Goal: Information Seeking & Learning: Learn about a topic

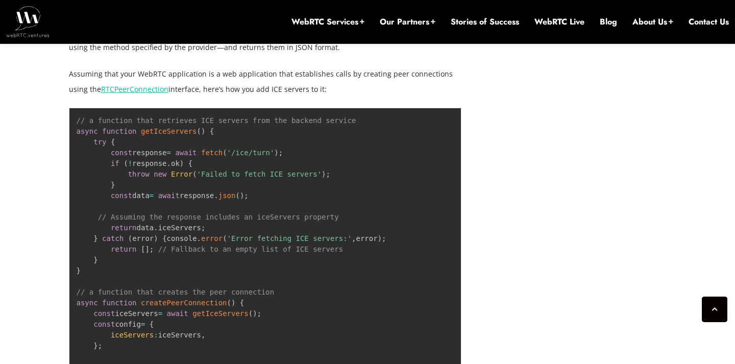
scroll to position [1546, 0]
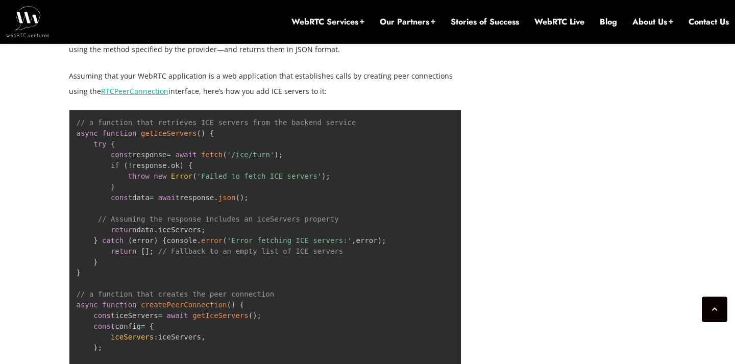
click at [262, 68] on p "Assuming that your WebRTC application is a web application that establishes cal…" at bounding box center [265, 83] width 393 height 31
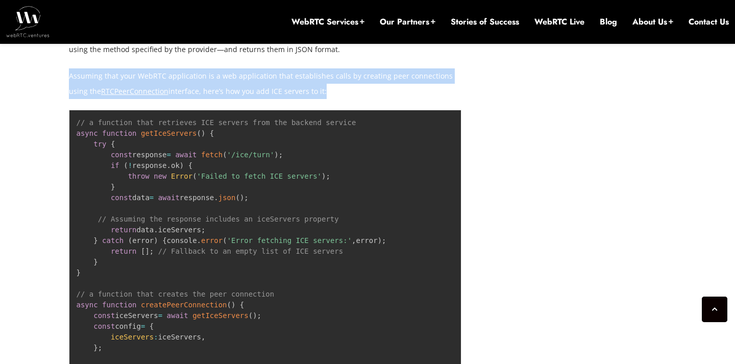
click at [271, 68] on p "Assuming that your WebRTC application is a web application that establishes cal…" at bounding box center [265, 83] width 393 height 31
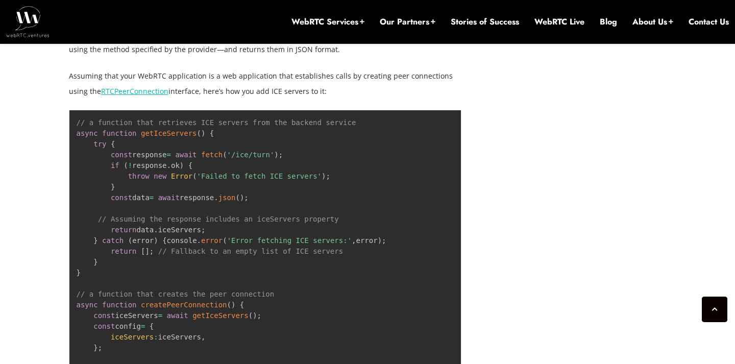
click at [271, 68] on p "Assuming that your WebRTC application is a web application that establishes cal…" at bounding box center [265, 83] width 393 height 31
click at [315, 68] on p "Assuming that your WebRTC application is a web application that establishes cal…" at bounding box center [265, 83] width 393 height 31
click at [342, 68] on p "Assuming that your WebRTC application is a web application that establishes cal…" at bounding box center [265, 83] width 393 height 31
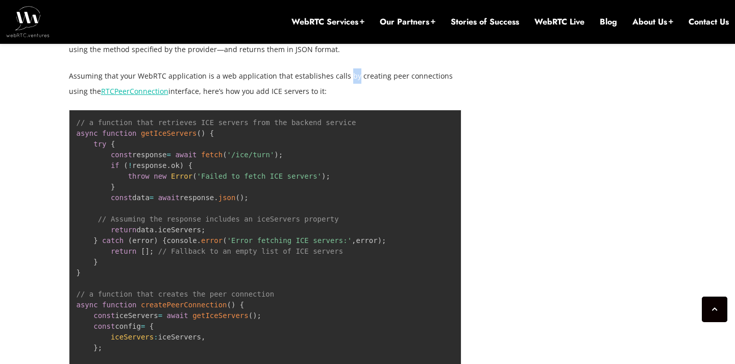
click at [342, 68] on p "Assuming that your WebRTC application is a web application that establishes cal…" at bounding box center [265, 83] width 393 height 31
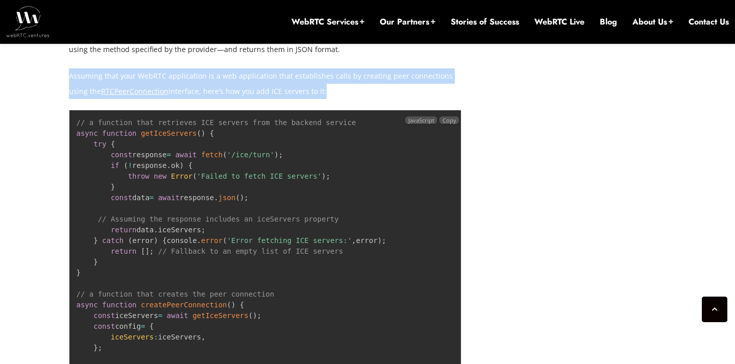
click at [328, 184] on pre "// a function that retrieves ICE servers from the backend service async functio…" at bounding box center [265, 300] width 393 height 380
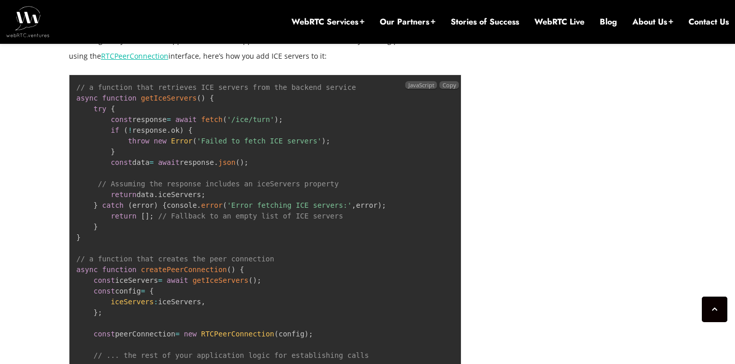
scroll to position [1579, 0]
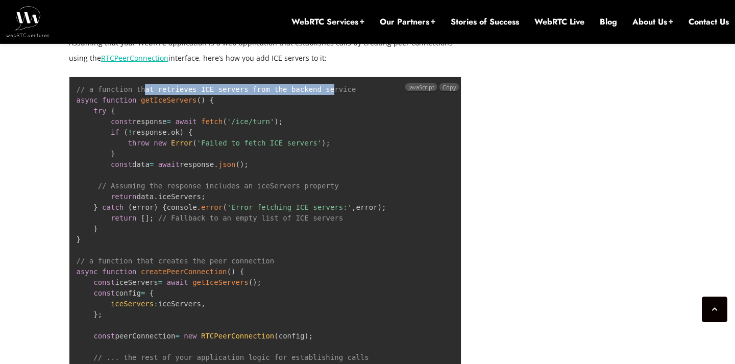
drag, startPoint x: 147, startPoint y: 75, endPoint x: 334, endPoint y: 75, distance: 187.9
click at [334, 85] on span "// a function that retrieves ICE servers from the backend service" at bounding box center [217, 89] width 280 height 8
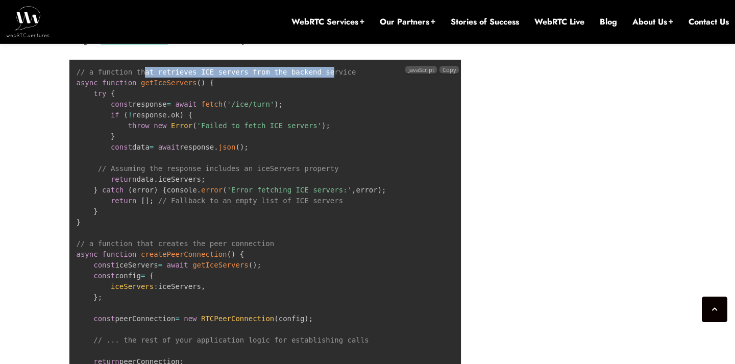
scroll to position [1598, 0]
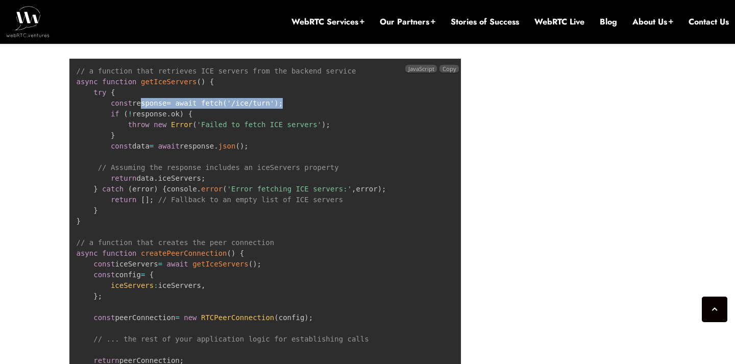
drag, startPoint x: 140, startPoint y: 87, endPoint x: 309, endPoint y: 86, distance: 169.0
click at [309, 86] on pre "// a function that retrieves ICE servers from the backend service async functio…" at bounding box center [265, 248] width 393 height 380
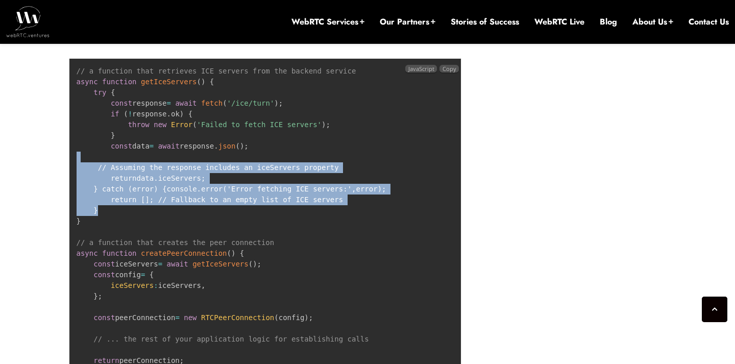
drag, startPoint x: 159, startPoint y: 141, endPoint x: 210, endPoint y: 202, distance: 79.0
click at [210, 202] on pre "// a function that retrieves ICE servers from the backend service async functio…" at bounding box center [265, 248] width 393 height 380
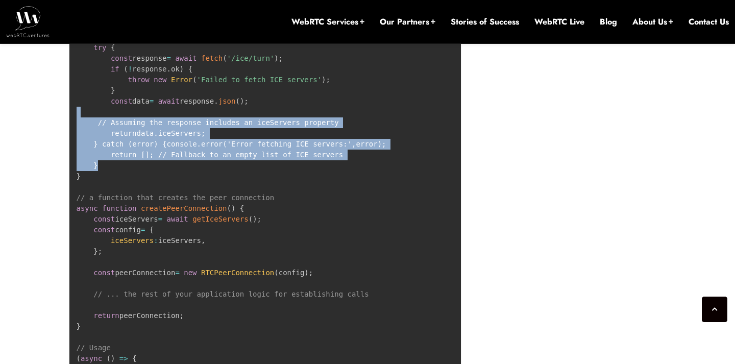
scroll to position [1661, 0]
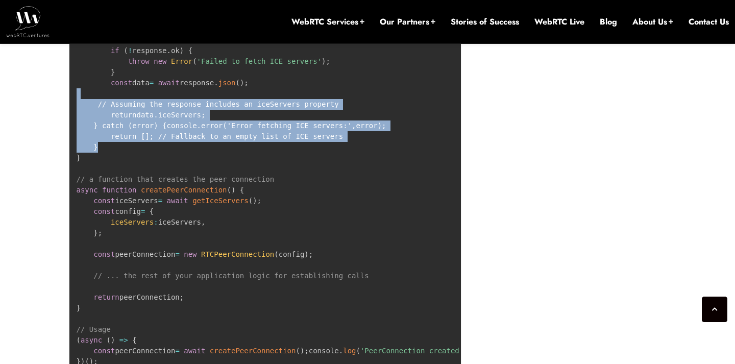
click at [184, 188] on span "createPeerConnection" at bounding box center [184, 190] width 86 height 8
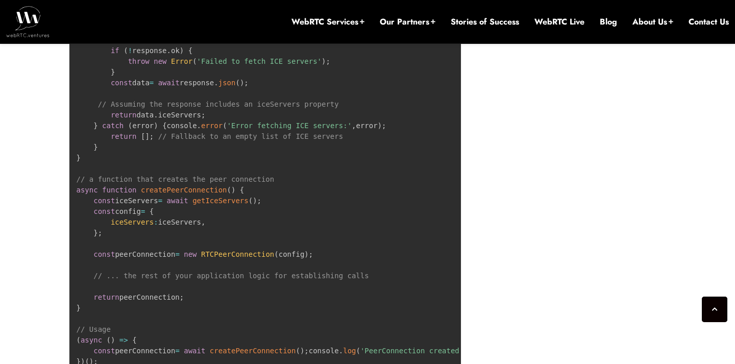
click at [184, 188] on span "createPeerConnection" at bounding box center [184, 190] width 86 height 8
click at [239, 202] on pre "// a function that retrieves ICE servers from the backend service async functio…" at bounding box center [265, 185] width 393 height 380
click at [230, 198] on span "getIceServers" at bounding box center [220, 201] width 56 height 8
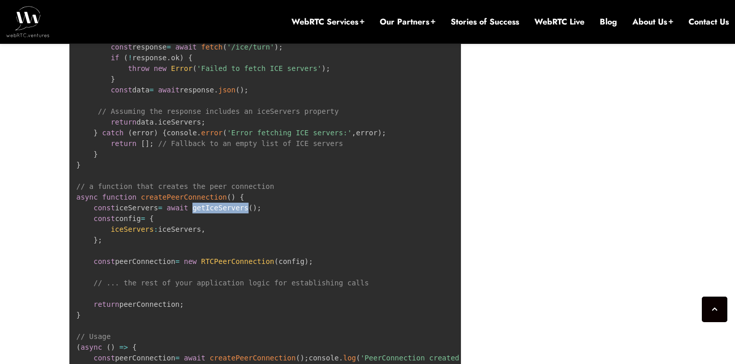
scroll to position [1655, 0]
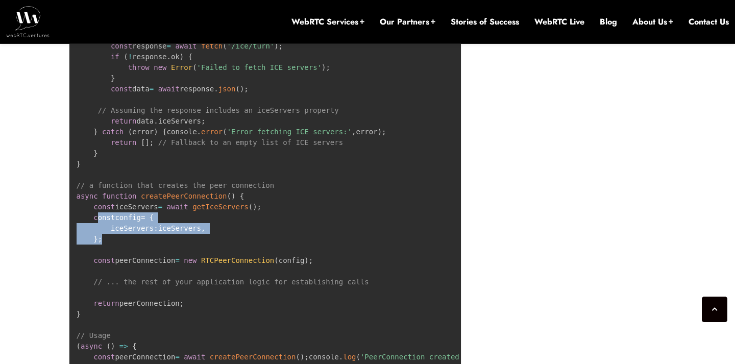
drag, startPoint x: 96, startPoint y: 212, endPoint x: 115, endPoint y: 237, distance: 31.8
click at [115, 237] on pre "// a function that retrieves ICE servers from the backend service async functio…" at bounding box center [265, 191] width 393 height 380
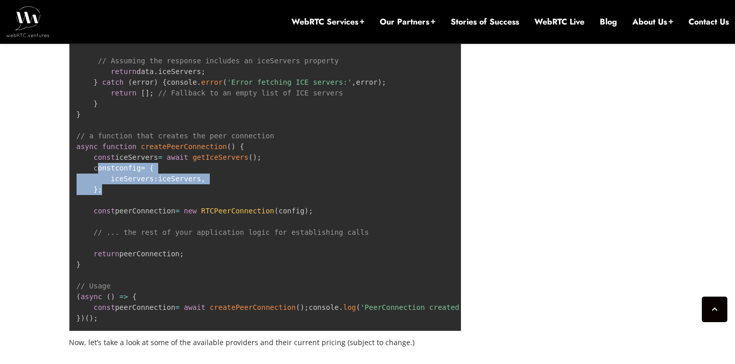
scroll to position [1718, 0]
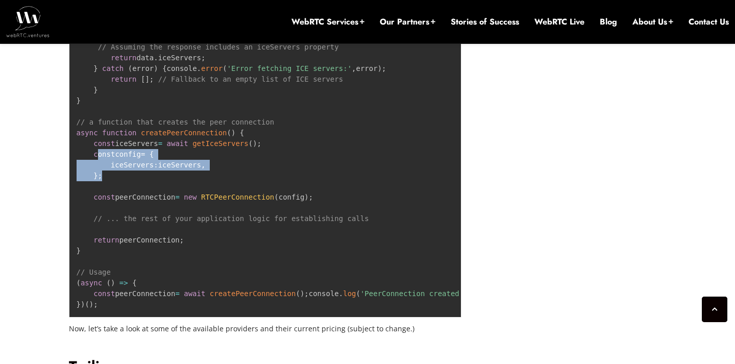
click at [254, 193] on span "RTCPeerConnection" at bounding box center [237, 197] width 73 height 8
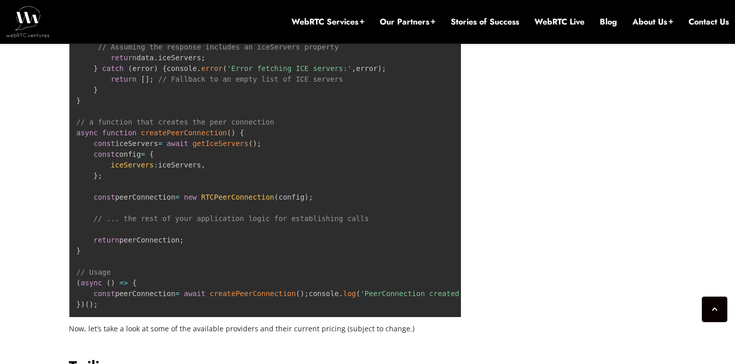
click at [254, 193] on span "RTCPeerConnection" at bounding box center [237, 197] width 73 height 8
click at [307, 194] on code "// a function that retrieves ICE servers from the backend service async functio…" at bounding box center [309, 127] width 465 height 362
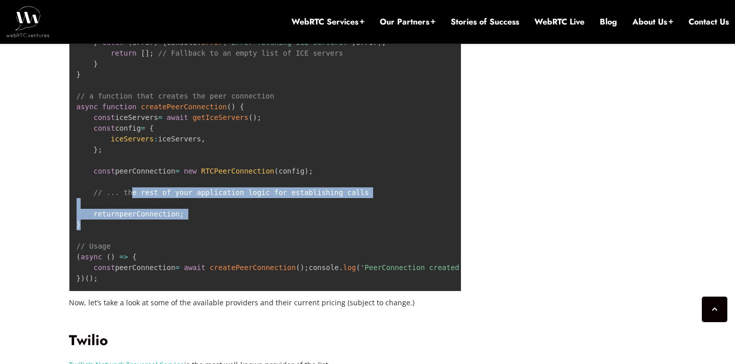
drag, startPoint x: 130, startPoint y: 183, endPoint x: 188, endPoint y: 216, distance: 66.8
click at [188, 216] on pre "// a function that retrieves ICE servers from the backend service async functio…" at bounding box center [265, 102] width 393 height 380
click at [261, 190] on span "// ... the rest of your application logic for establishing calls" at bounding box center [230, 192] width 275 height 8
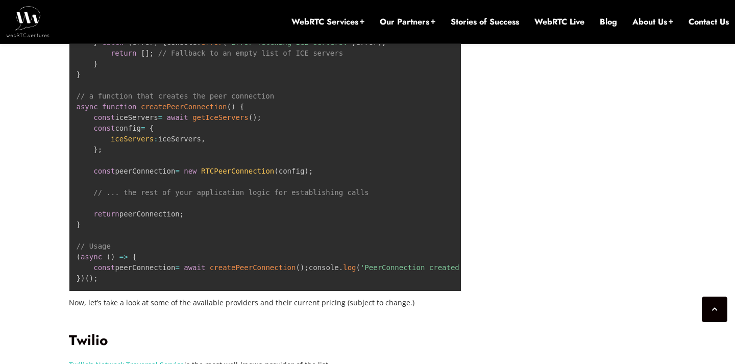
click at [261, 190] on span "// ... the rest of your application logic for establishing calls" at bounding box center [230, 192] width 275 height 8
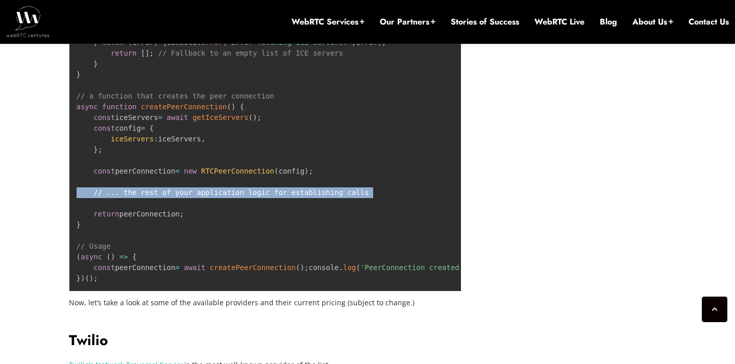
click at [307, 189] on span "// ... the rest of your application logic for establishing calls" at bounding box center [230, 192] width 275 height 8
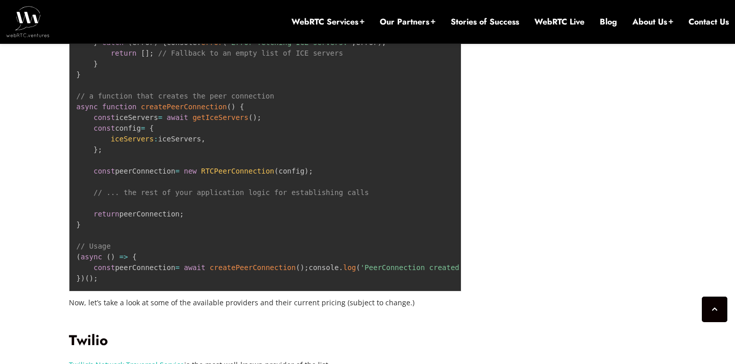
click at [307, 189] on span "// ... the rest of your application logic for establishing calls" at bounding box center [230, 192] width 275 height 8
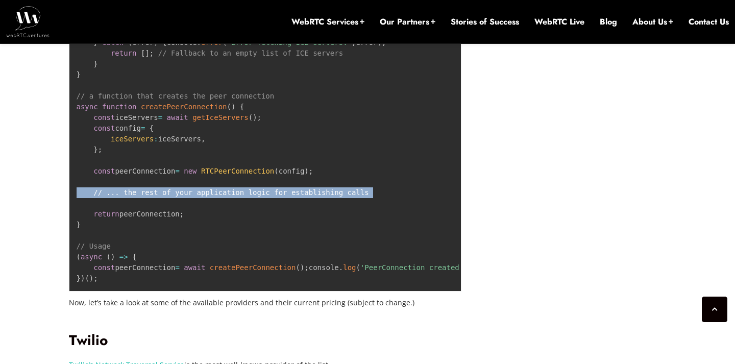
click at [296, 245] on pre "// a function that retrieves ICE servers from the backend service async functio…" at bounding box center [265, 102] width 393 height 380
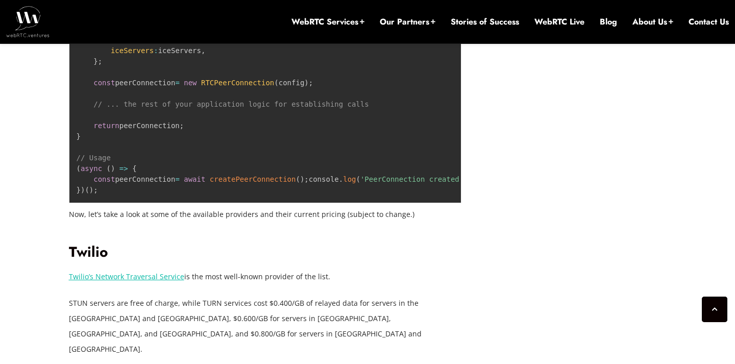
scroll to position [1834, 0]
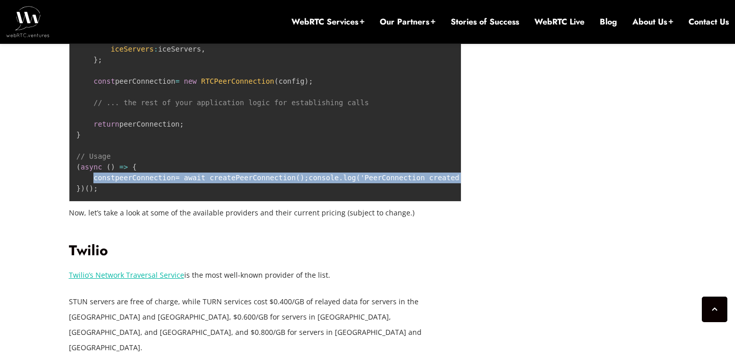
drag, startPoint x: 92, startPoint y: 175, endPoint x: 338, endPoint y: 185, distance: 245.8
click at [338, 185] on pre "// a function that retrieves ICE servers from the backend service async functio…" at bounding box center [265, 12] width 393 height 380
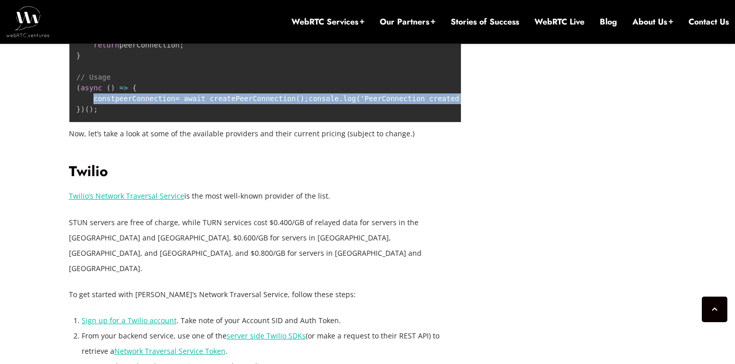
scroll to position [1915, 0]
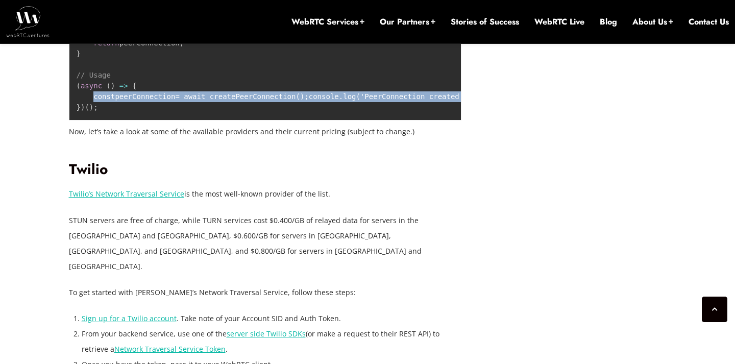
click at [173, 139] on p "Now, let’s take a look at some of the available providers and their current pri…" at bounding box center [265, 131] width 393 height 15
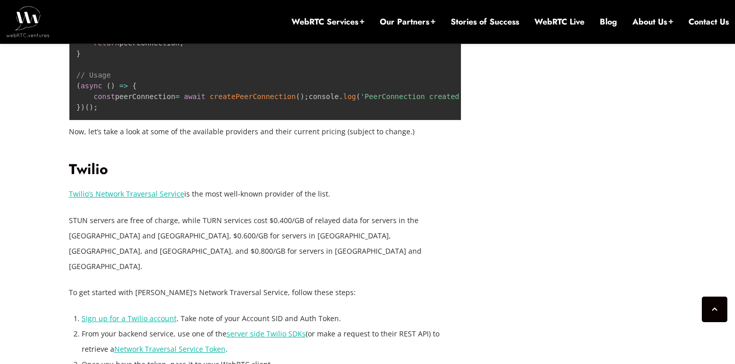
click at [173, 139] on p "Now, let’s take a look at some of the available providers and their current pri…" at bounding box center [265, 131] width 393 height 15
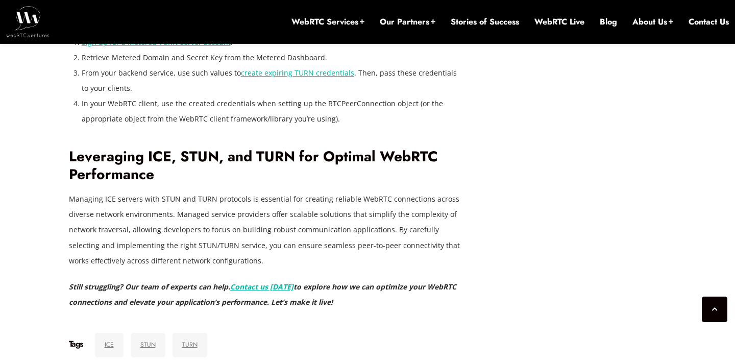
scroll to position [2843, 0]
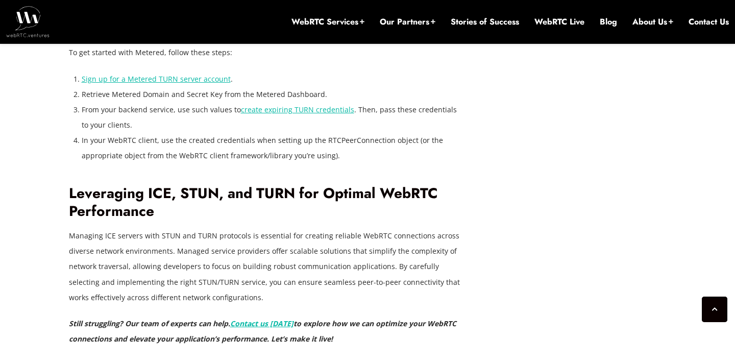
click at [203, 185] on h2 "Leveraging ICE, STUN, and TURN for Optimal WebRTC Performance" at bounding box center [265, 202] width 393 height 35
click at [274, 185] on h2 "Leveraging ICE, STUN, and TURN for Optimal WebRTC Performance" at bounding box center [265, 202] width 393 height 35
click at [344, 185] on h2 "Leveraging ICE, STUN, and TURN for Optimal WebRTC Performance" at bounding box center [265, 202] width 393 height 35
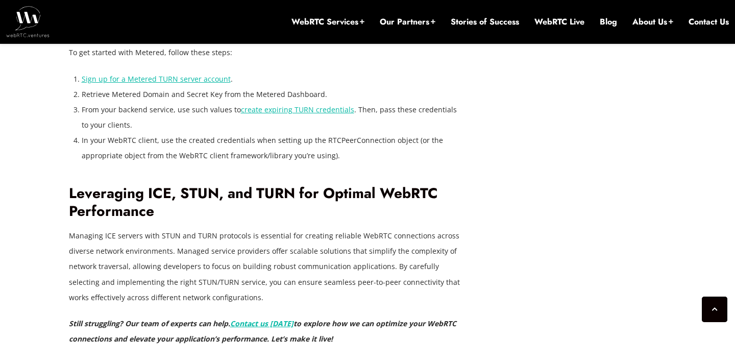
click at [344, 185] on h2 "Leveraging ICE, STUN, and TURN for Optimal WebRTC Performance" at bounding box center [265, 202] width 393 height 35
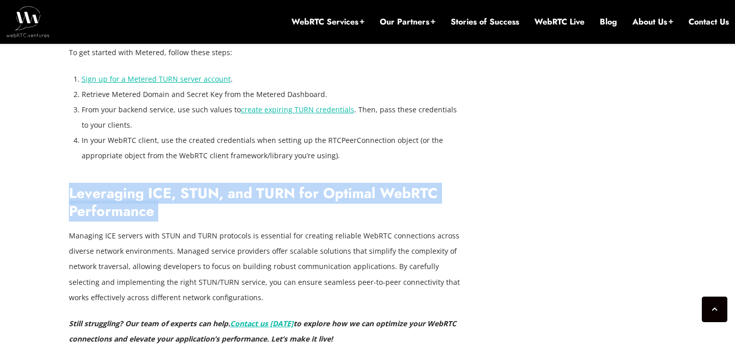
click at [305, 228] on p "Managing ICE servers with STUN and TURN protocols is essential for creating rel…" at bounding box center [265, 266] width 393 height 77
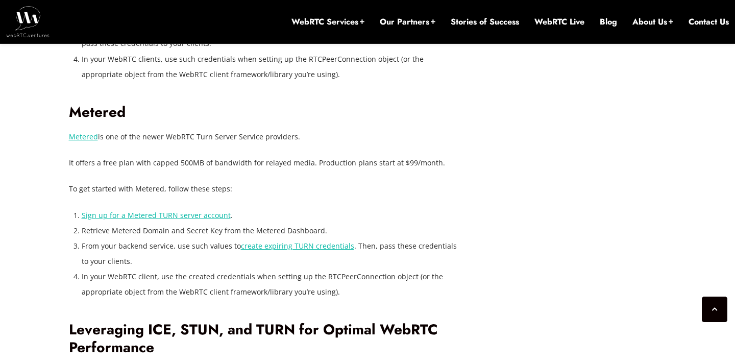
scroll to position [2707, 0]
